Goal: Transaction & Acquisition: Download file/media

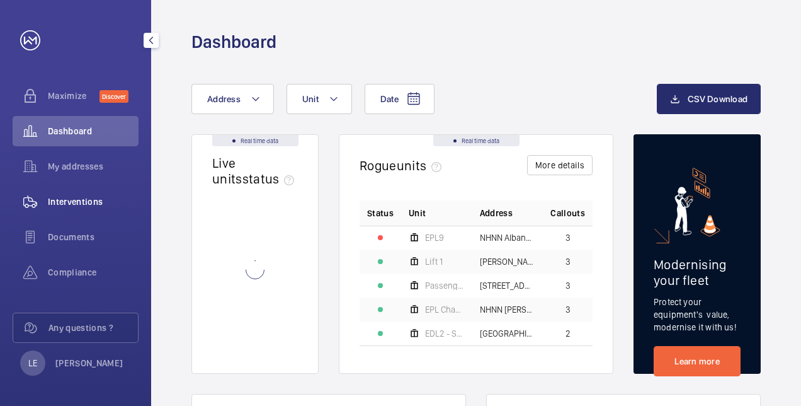
click at [61, 210] on div "Interventions" at bounding box center [76, 201] width 126 height 30
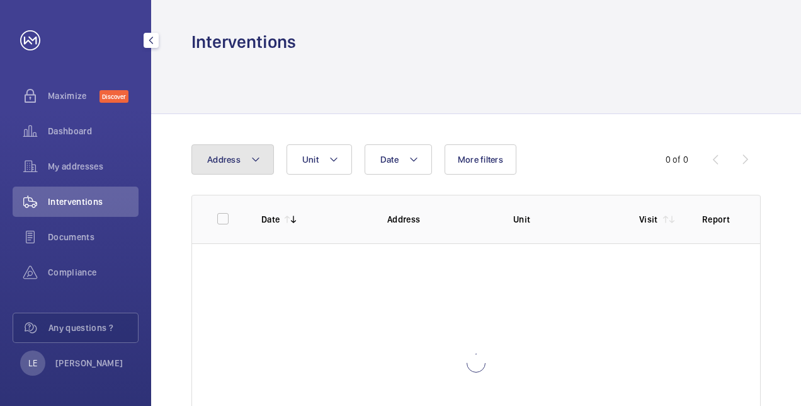
click at [250, 168] on button "Address" at bounding box center [232, 159] width 83 height 30
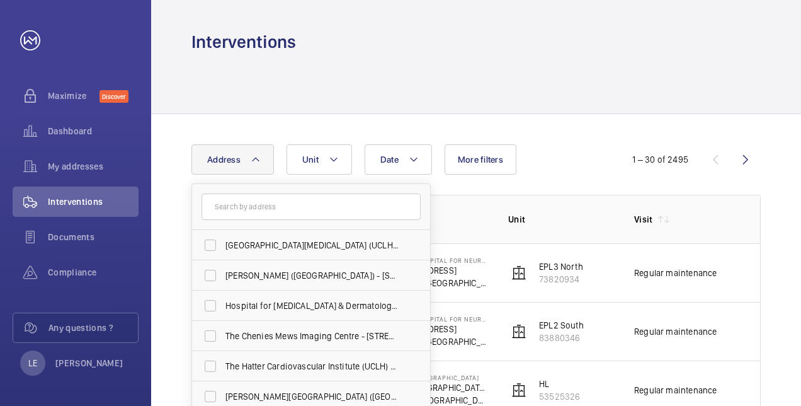
click at [244, 215] on input "text" at bounding box center [311, 206] width 219 height 26
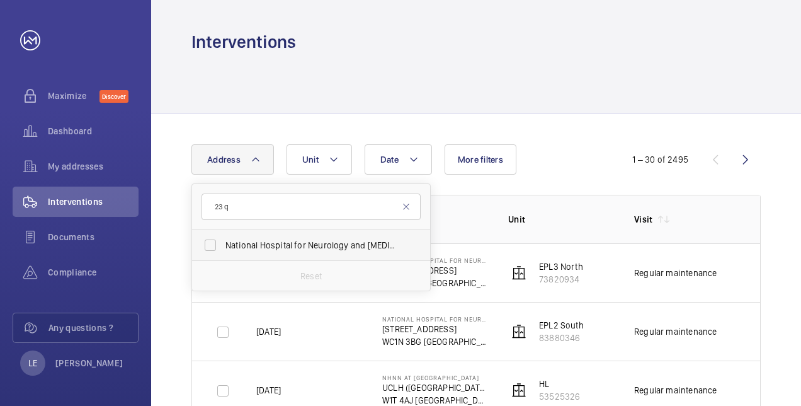
type input "23 q"
click at [291, 243] on span "National Hospital for Neurology and [MEDICAL_DATA] - [STREET_ADDRESS]" at bounding box center [312, 245] width 173 height 13
click at [223, 243] on input "National Hospital for Neurology and [MEDICAL_DATA] - [STREET_ADDRESS]" at bounding box center [210, 244] width 25 height 25
checkbox input "true"
drag, startPoint x: 389, startPoint y: 98, endPoint x: 403, endPoint y: 98, distance: 14.5
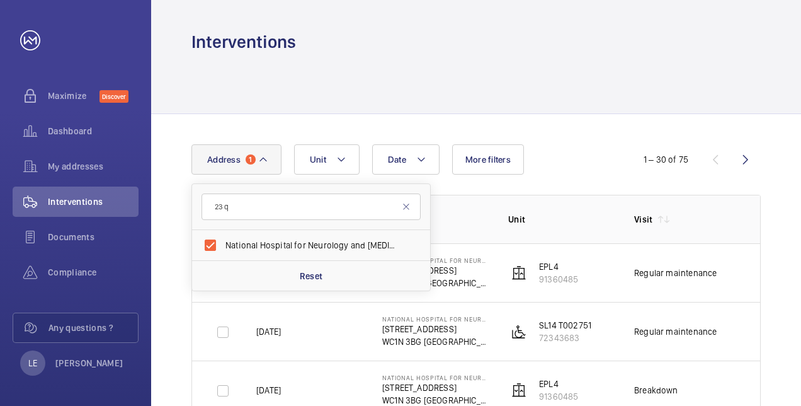
click at [389, 99] on div at bounding box center [475, 84] width 569 height 60
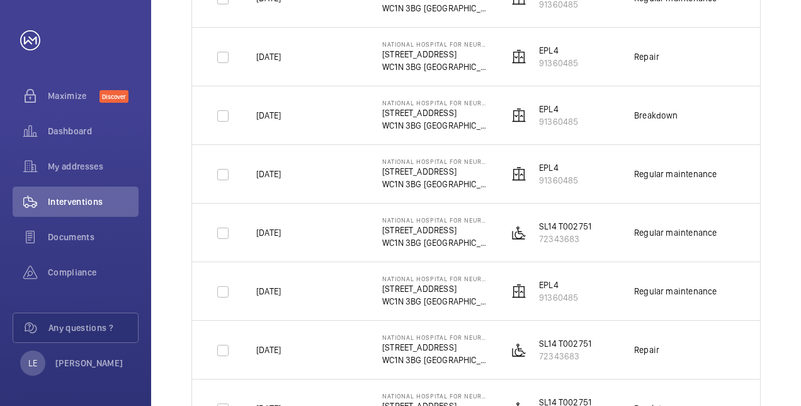
scroll to position [378, 0]
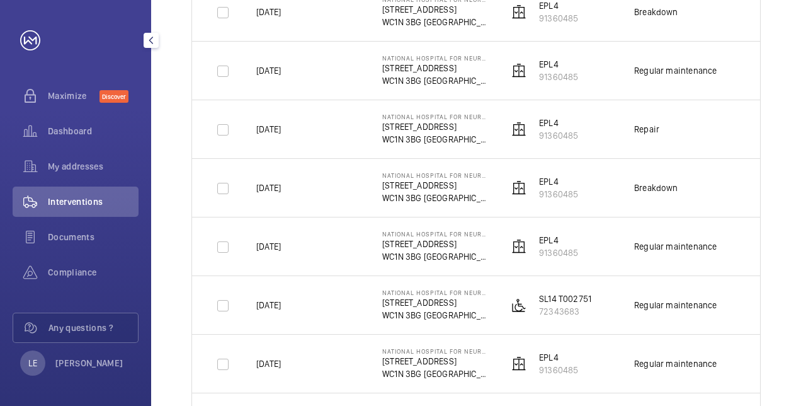
click at [86, 260] on div "Compliance" at bounding box center [76, 272] width 126 height 30
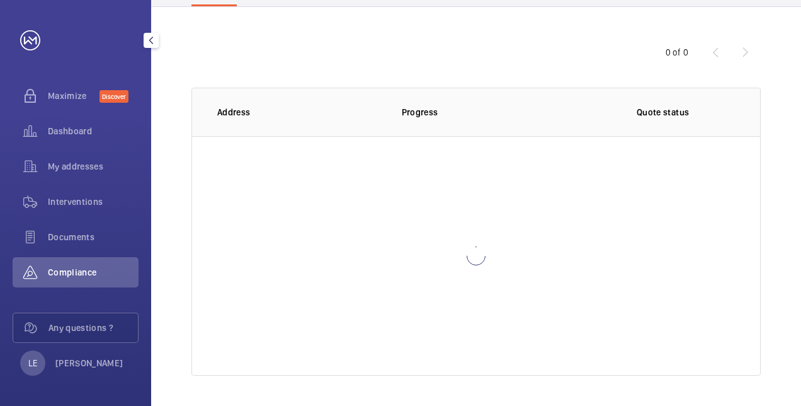
scroll to position [107, 0]
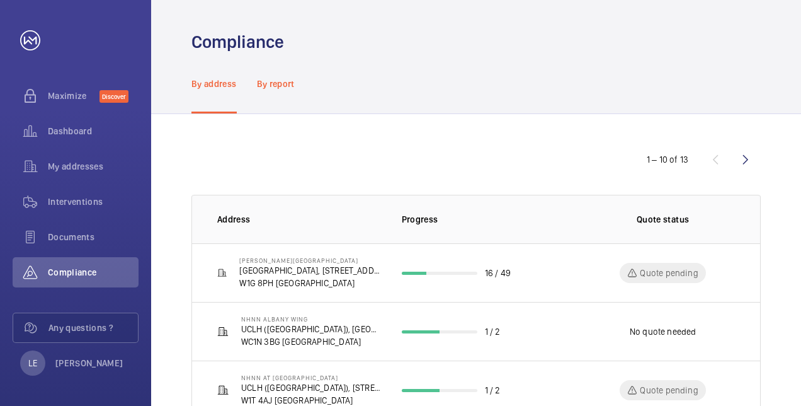
drag, startPoint x: 256, startPoint y: 89, endPoint x: 266, endPoint y: 88, distance: 10.1
click at [256, 89] on nav "By address By report" at bounding box center [242, 84] width 103 height 60
click at [271, 81] on p "By report" at bounding box center [276, 83] width 38 height 13
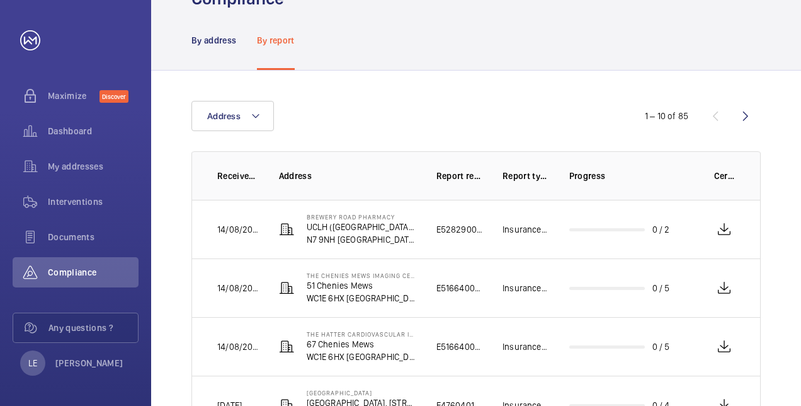
scroll to position [63, 0]
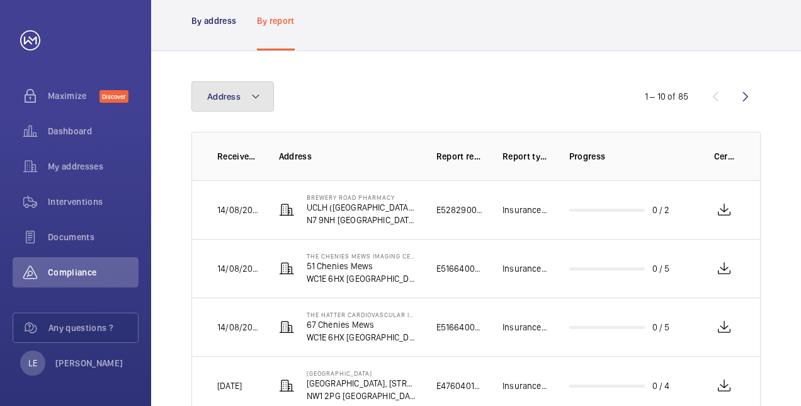
click at [242, 93] on button "Address" at bounding box center [232, 96] width 83 height 30
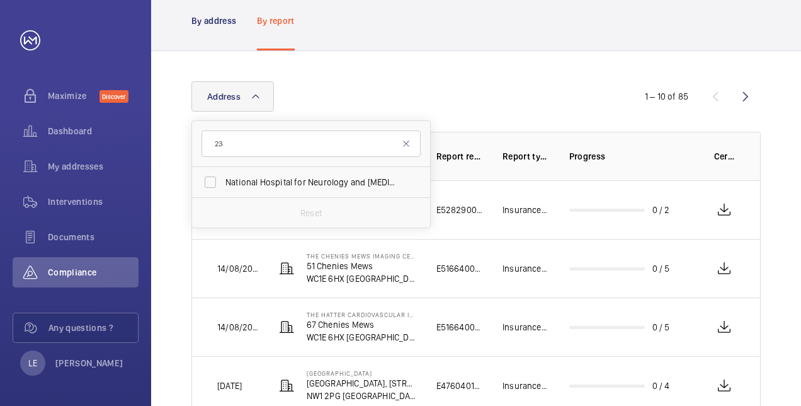
type input "23"
click at [268, 198] on div "Reset" at bounding box center [311, 212] width 238 height 30
click at [271, 184] on span "National Hospital for Neurology and [MEDICAL_DATA] - [STREET_ADDRESS]" at bounding box center [312, 182] width 173 height 13
click at [223, 184] on input "National Hospital for Neurology and [MEDICAL_DATA] - [STREET_ADDRESS]" at bounding box center [210, 181] width 25 height 25
checkbox input "true"
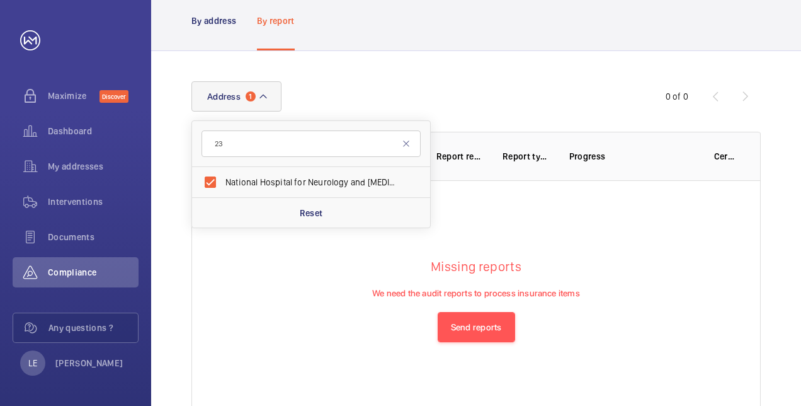
click at [443, 101] on div "Address [GEOGRAPHIC_DATA] for Neurology and [MEDICAL_DATA] - [STREET_ADDRESS] R…" at bounding box center [400, 96] width 418 height 30
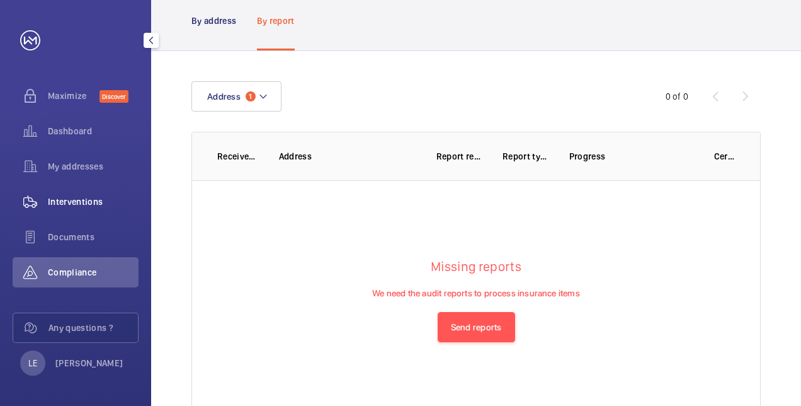
click at [63, 210] on div "Interventions" at bounding box center [76, 201] width 126 height 30
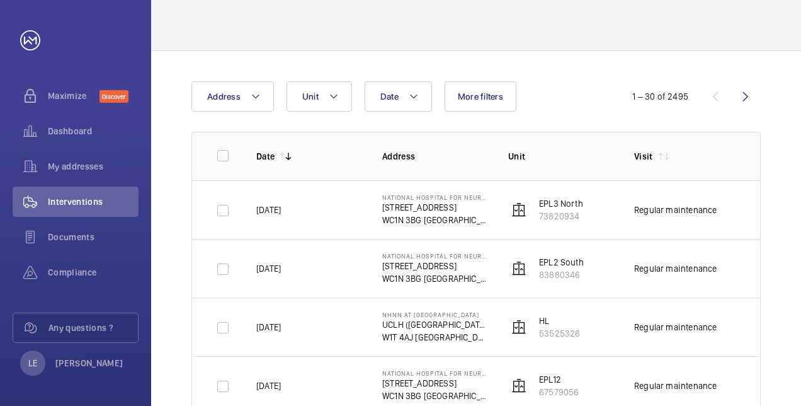
scroll to position [126, 0]
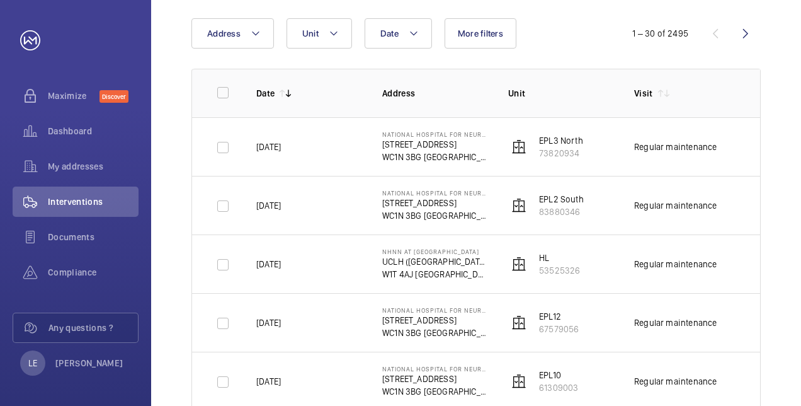
click at [249, 42] on button "Address" at bounding box center [232, 33] width 83 height 30
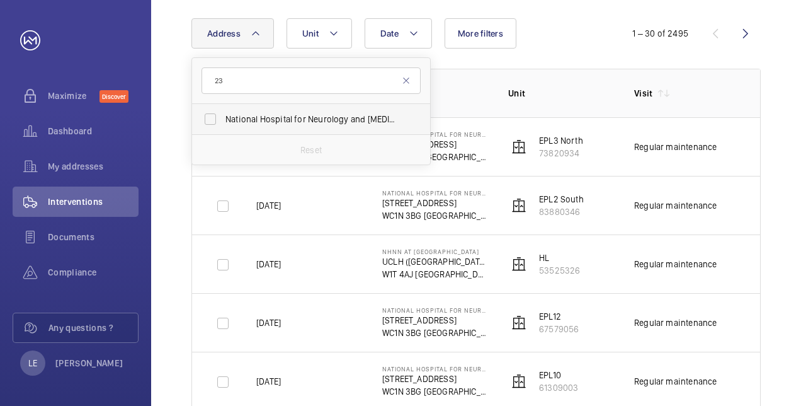
type input "23"
click at [273, 119] on span "National Hospital for Neurology and [MEDICAL_DATA] - [STREET_ADDRESS]" at bounding box center [312, 119] width 173 height 13
drag, startPoint x: 273, startPoint y: 119, endPoint x: 265, endPoint y: 116, distance: 8.8
click at [265, 116] on span "National Hospital for Neurology and [MEDICAL_DATA] - [STREET_ADDRESS]" at bounding box center [312, 119] width 173 height 13
click at [223, 116] on input "National Hospital for Neurology and [MEDICAL_DATA] - [STREET_ADDRESS]" at bounding box center [210, 118] width 25 height 25
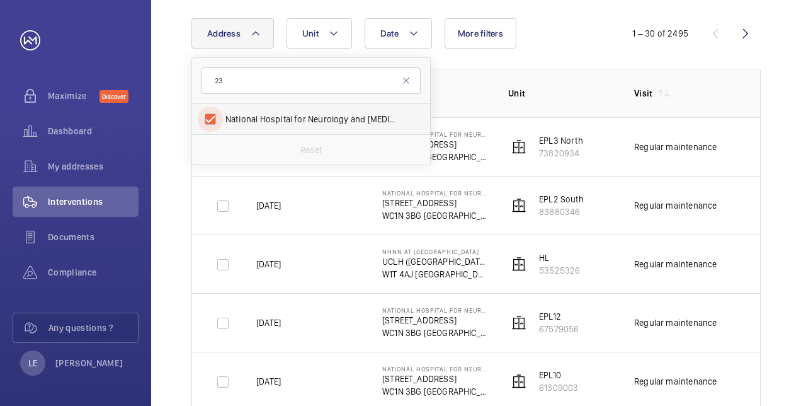
checkbox input "true"
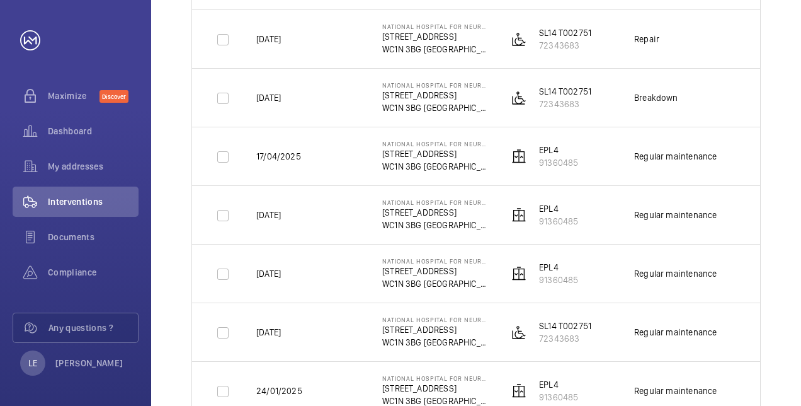
scroll to position [756, 0]
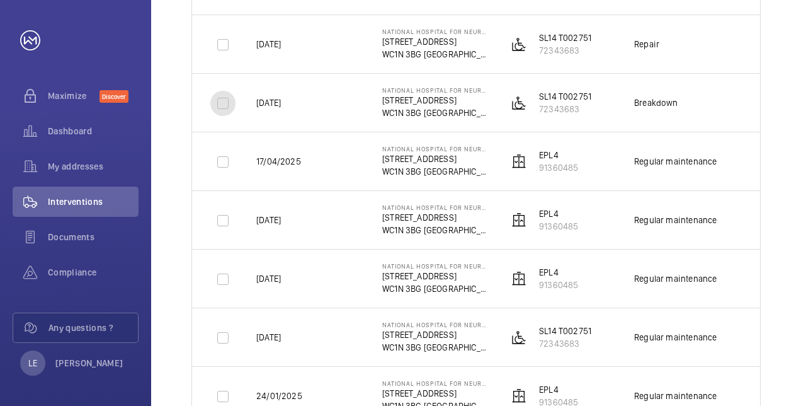
click at [223, 101] on input "checkbox" at bounding box center [222, 103] width 25 height 25
click at [224, 103] on input "checkbox" at bounding box center [222, 103] width 25 height 25
checkbox input "false"
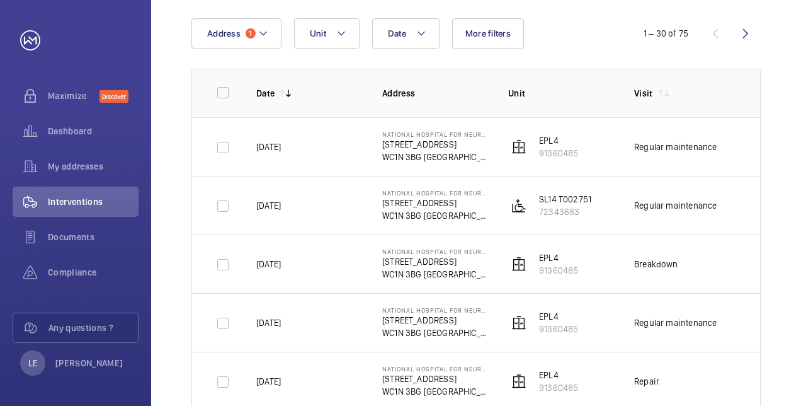
scroll to position [315, 0]
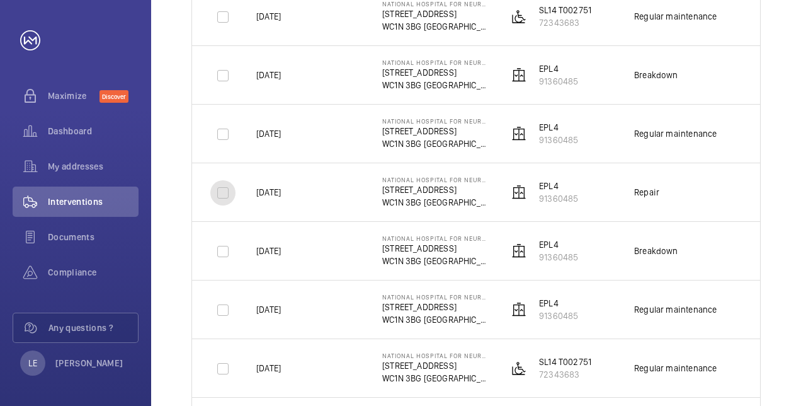
click at [226, 186] on input "checkbox" at bounding box center [222, 192] width 25 height 25
checkbox input "true"
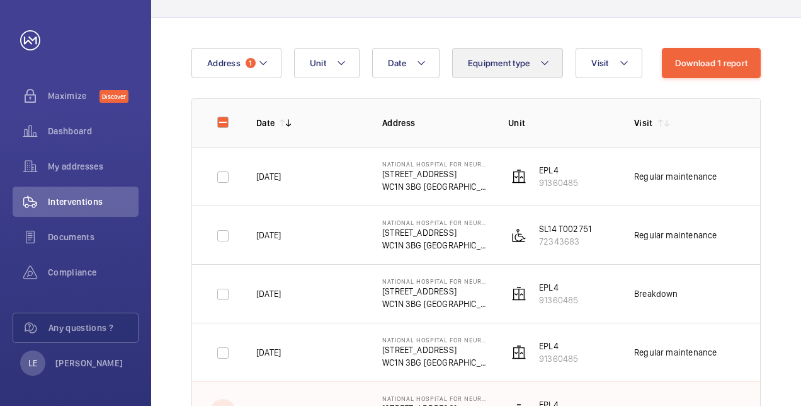
scroll to position [0, 0]
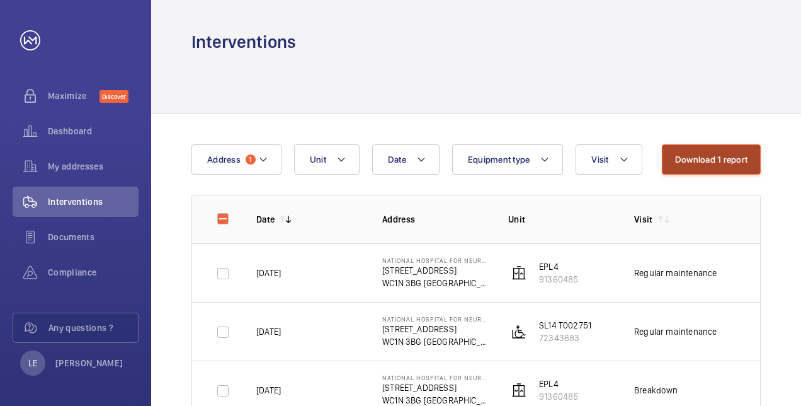
click at [689, 161] on button "Download 1 report" at bounding box center [711, 159] width 99 height 30
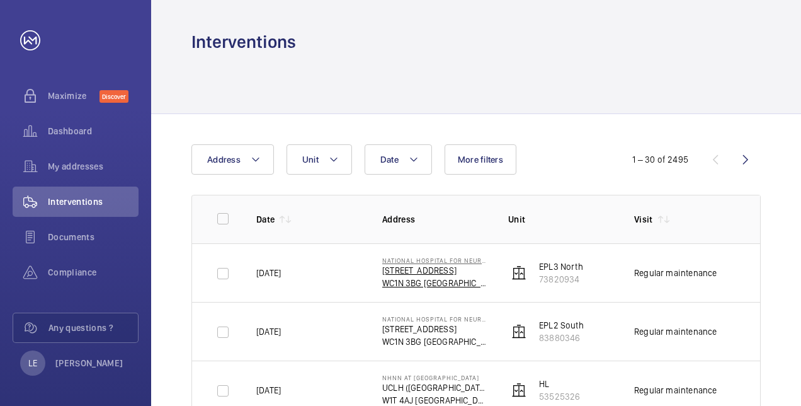
scroll to position [252, 0]
